Goal: Task Accomplishment & Management: Use online tool/utility

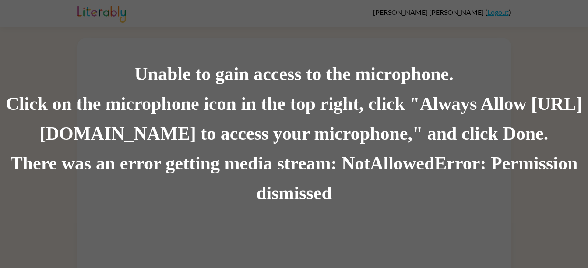
scroll to position [20, 0]
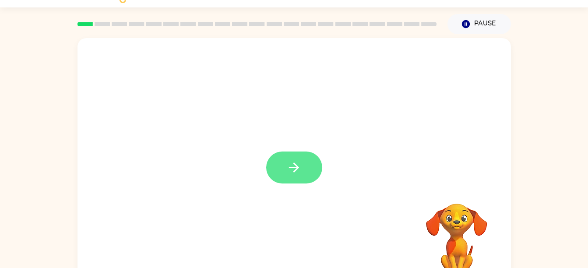
click at [297, 165] on icon "button" at bounding box center [293, 167] width 15 height 15
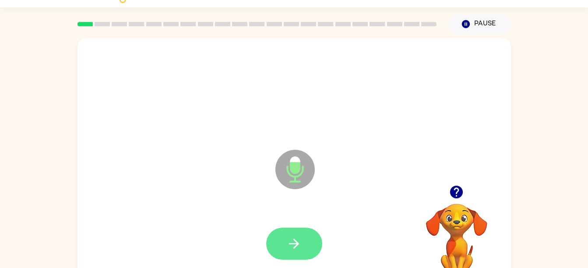
click at [274, 233] on button "button" at bounding box center [294, 244] width 56 height 32
click at [292, 242] on icon "button" at bounding box center [293, 243] width 15 height 15
click at [283, 239] on button "button" at bounding box center [294, 244] width 56 height 32
click at [279, 249] on button "button" at bounding box center [294, 244] width 56 height 32
click at [306, 243] on button "button" at bounding box center [294, 244] width 56 height 32
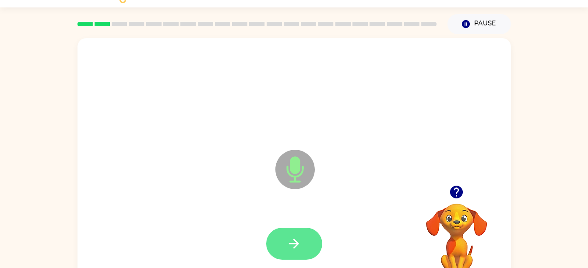
click at [290, 239] on icon "button" at bounding box center [293, 243] width 15 height 15
click at [292, 254] on button "button" at bounding box center [294, 244] width 56 height 32
click at [301, 248] on button "button" at bounding box center [294, 244] width 56 height 32
click at [292, 254] on button "button" at bounding box center [294, 244] width 56 height 32
click at [292, 246] on icon "button" at bounding box center [293, 243] width 15 height 15
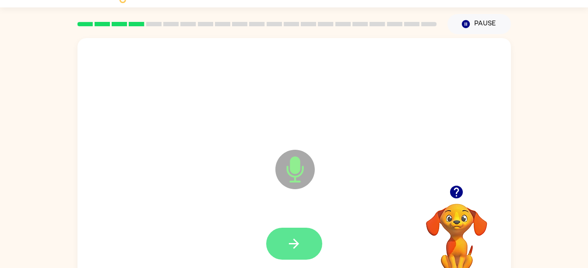
click at [288, 242] on icon "button" at bounding box center [293, 243] width 15 height 15
click at [283, 240] on button "button" at bounding box center [294, 244] width 56 height 32
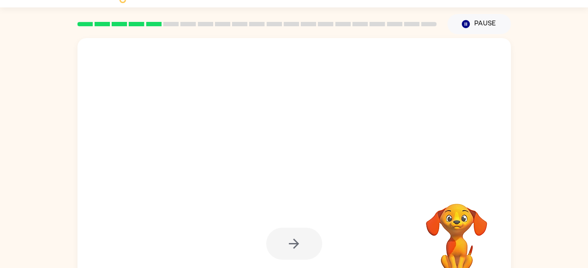
click at [25, 14] on div "[PERSON_NAME] ( Logout ) Pause Pause Your browser must support playing .mp4 fil…" at bounding box center [294, 134] width 588 height 308
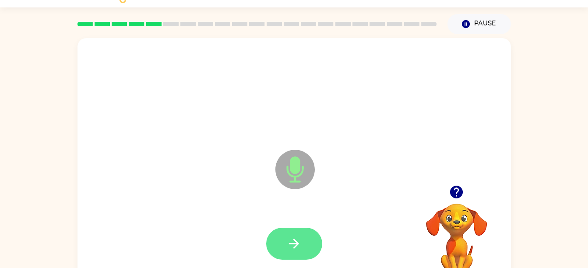
click at [284, 242] on button "button" at bounding box center [294, 244] width 56 height 32
click at [293, 243] on icon "button" at bounding box center [294, 243] width 10 height 10
click at [290, 239] on icon "button" at bounding box center [293, 243] width 15 height 15
click at [293, 246] on icon "button" at bounding box center [293, 243] width 15 height 15
click at [297, 241] on icon "button" at bounding box center [293, 243] width 15 height 15
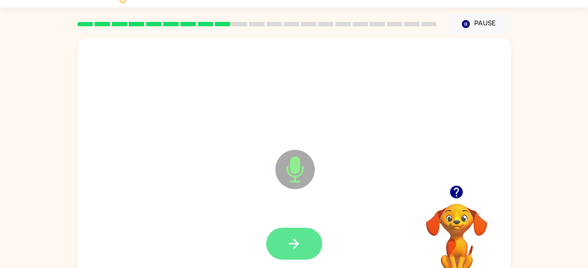
click at [298, 250] on icon "button" at bounding box center [293, 243] width 15 height 15
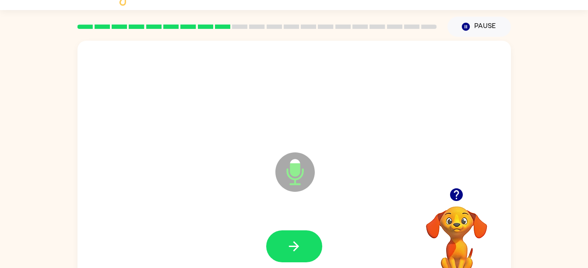
scroll to position [0, 0]
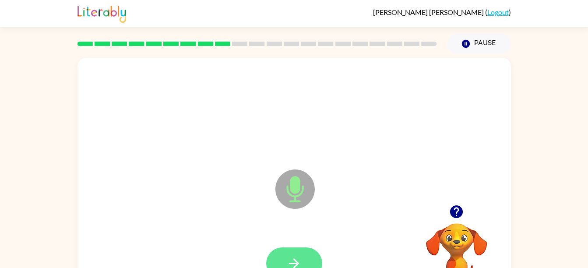
click at [307, 263] on button "button" at bounding box center [294, 263] width 56 height 32
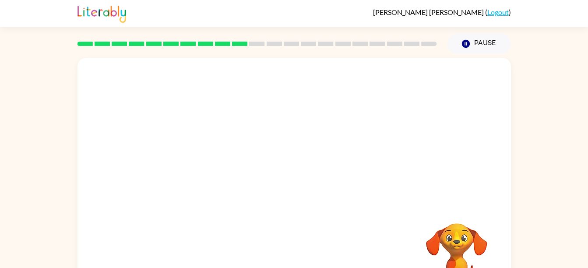
scroll to position [40, 0]
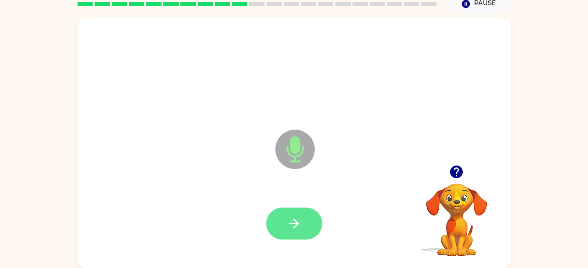
click at [294, 216] on icon "button" at bounding box center [293, 223] width 15 height 15
click at [292, 253] on div at bounding box center [294, 224] width 416 height 72
click at [298, 218] on icon "button" at bounding box center [293, 223] width 15 height 15
click at [292, 220] on icon "button" at bounding box center [293, 223] width 15 height 15
click at [279, 235] on button "button" at bounding box center [294, 223] width 56 height 32
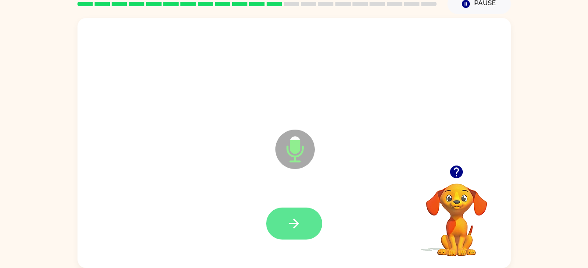
click at [297, 225] on icon "button" at bounding box center [294, 223] width 10 height 10
click at [310, 238] on button "button" at bounding box center [294, 223] width 56 height 32
click at [294, 219] on icon "button" at bounding box center [294, 223] width 10 height 10
click at [269, 251] on div at bounding box center [294, 224] width 416 height 72
click at [301, 222] on icon "button" at bounding box center [293, 223] width 15 height 15
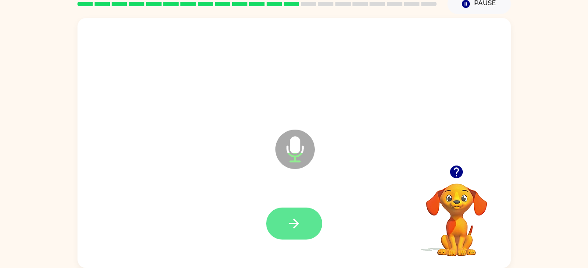
click at [295, 208] on button "button" at bounding box center [294, 223] width 56 height 32
click at [287, 232] on button "button" at bounding box center [294, 223] width 56 height 32
click at [304, 235] on button "button" at bounding box center [294, 223] width 56 height 32
click at [292, 221] on icon "button" at bounding box center [293, 223] width 15 height 15
click at [288, 223] on icon "button" at bounding box center [293, 223] width 15 height 15
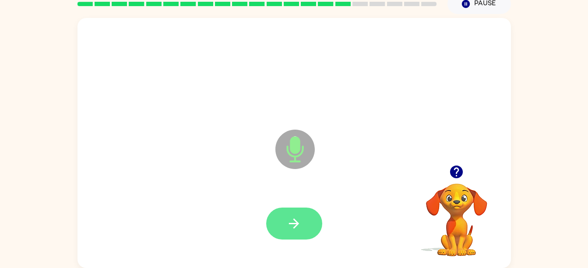
click at [282, 234] on button "button" at bounding box center [294, 223] width 56 height 32
click at [306, 227] on button "button" at bounding box center [294, 223] width 56 height 32
click at [300, 224] on icon "button" at bounding box center [293, 223] width 15 height 15
click at [307, 228] on button "button" at bounding box center [294, 223] width 56 height 32
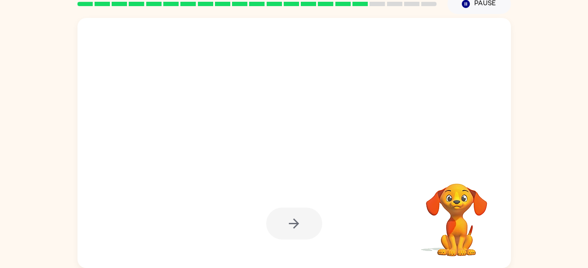
click at [297, 219] on div at bounding box center [294, 223] width 56 height 32
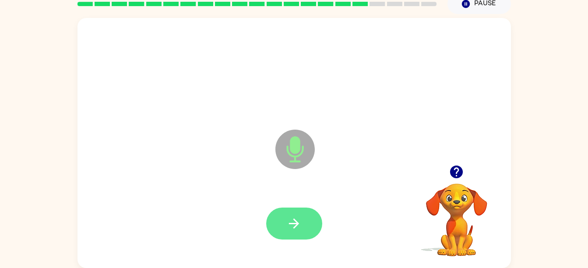
click at [304, 222] on button "button" at bounding box center [294, 223] width 56 height 32
click at [299, 224] on icon "button" at bounding box center [293, 223] width 15 height 15
click at [298, 232] on button "button" at bounding box center [294, 223] width 56 height 32
click at [291, 229] on icon "button" at bounding box center [293, 223] width 15 height 15
click at [291, 234] on button "button" at bounding box center [294, 223] width 56 height 32
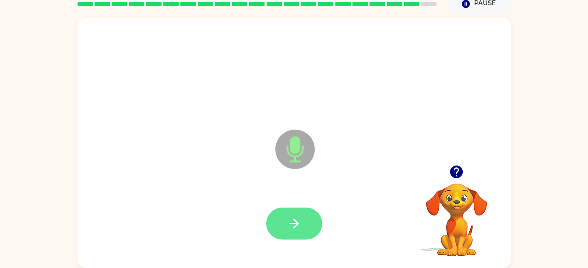
click at [297, 229] on icon "button" at bounding box center [293, 223] width 15 height 15
click at [298, 222] on icon "button" at bounding box center [293, 223] width 15 height 15
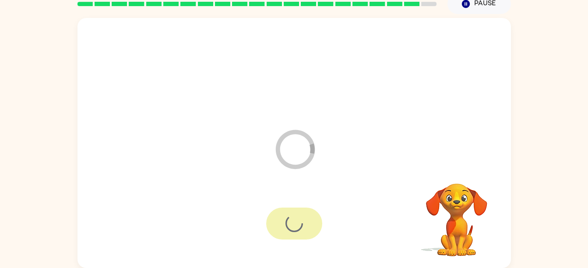
scroll to position [24, 0]
